Goal: Task Accomplishment & Management: Complete application form

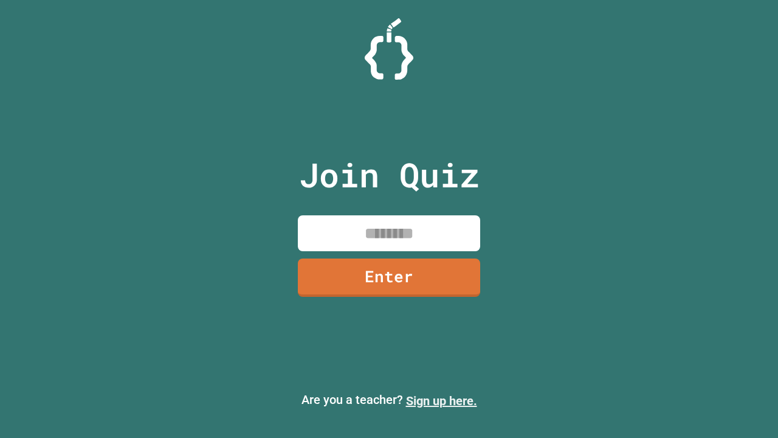
click at [441, 401] on link "Sign up here." at bounding box center [441, 400] width 71 height 15
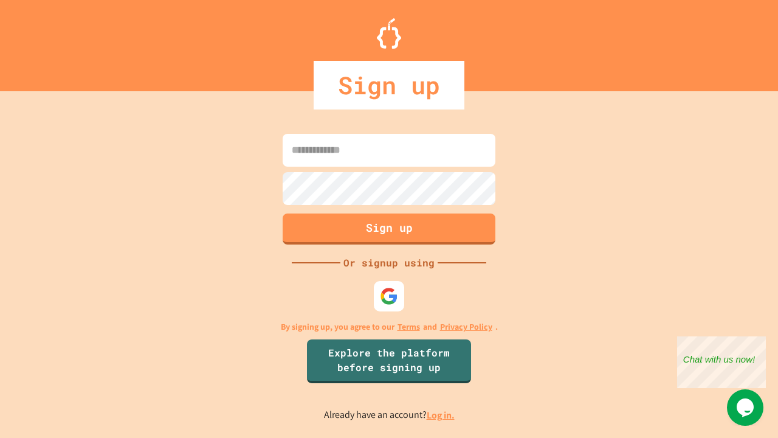
click at [441, 415] on link "Log in." at bounding box center [441, 415] width 28 height 13
